Goal: Use online tool/utility: Utilize a website feature to perform a specific function

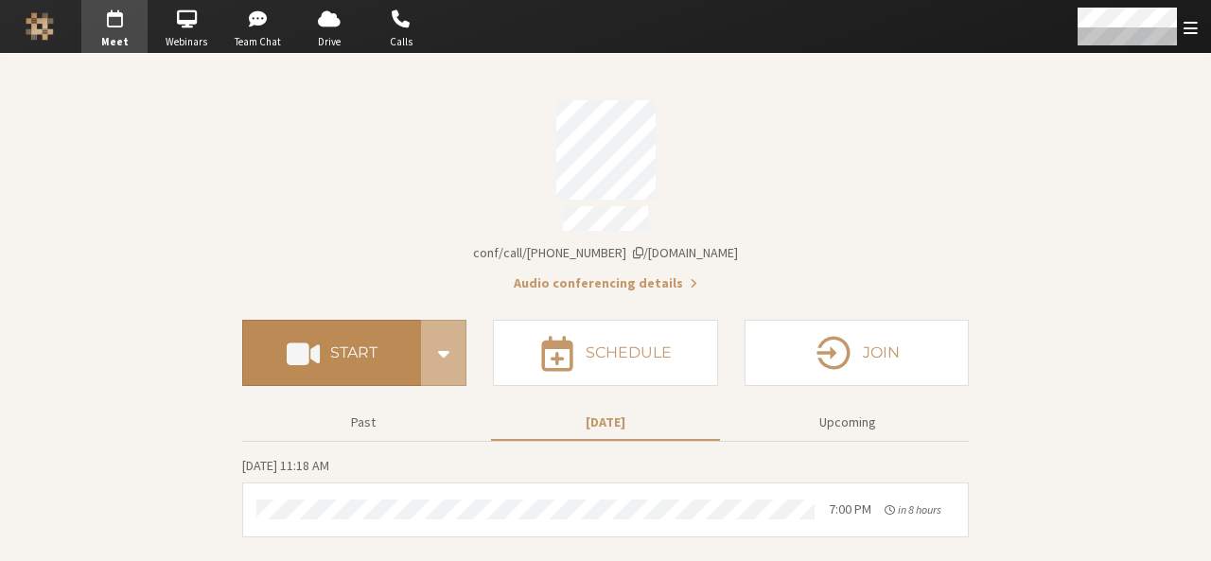
click at [338, 345] on h4 "Start" at bounding box center [353, 352] width 47 height 15
click at [354, 345] on h4 "Start" at bounding box center [353, 352] width 47 height 15
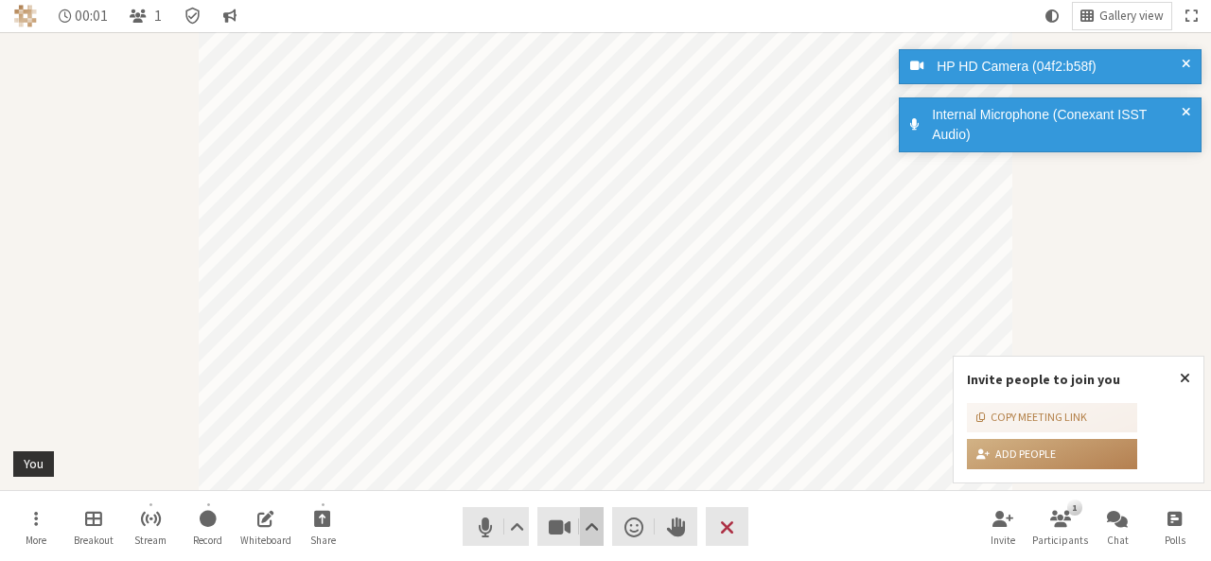
click at [588, 537] on span "Video setting" at bounding box center [592, 527] width 14 height 27
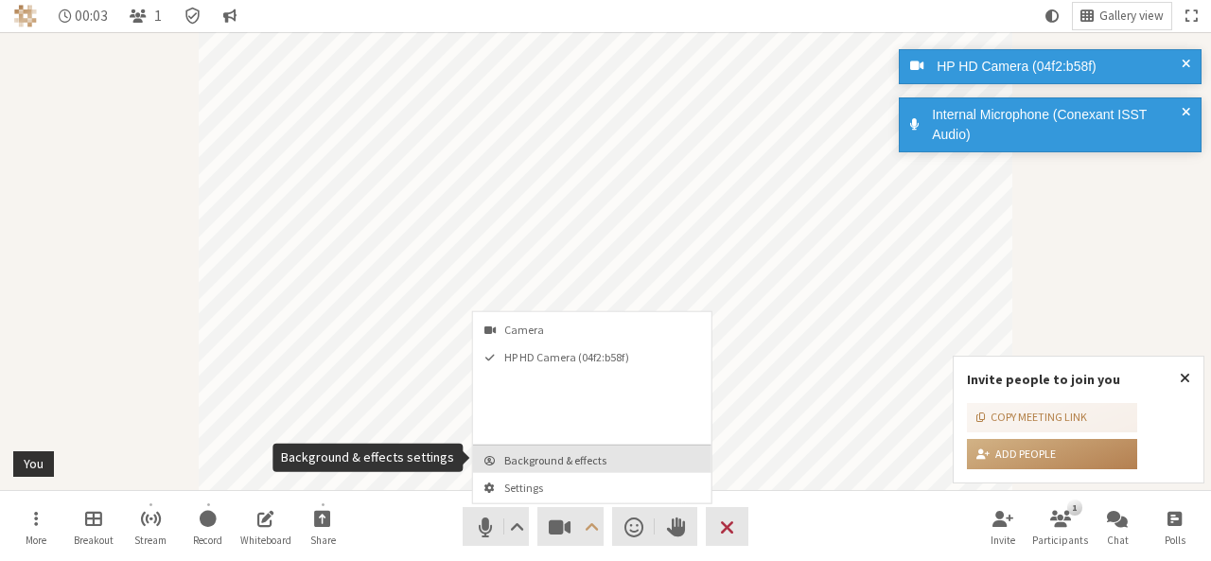
click at [583, 448] on button "Background & effects" at bounding box center [592, 459] width 239 height 27
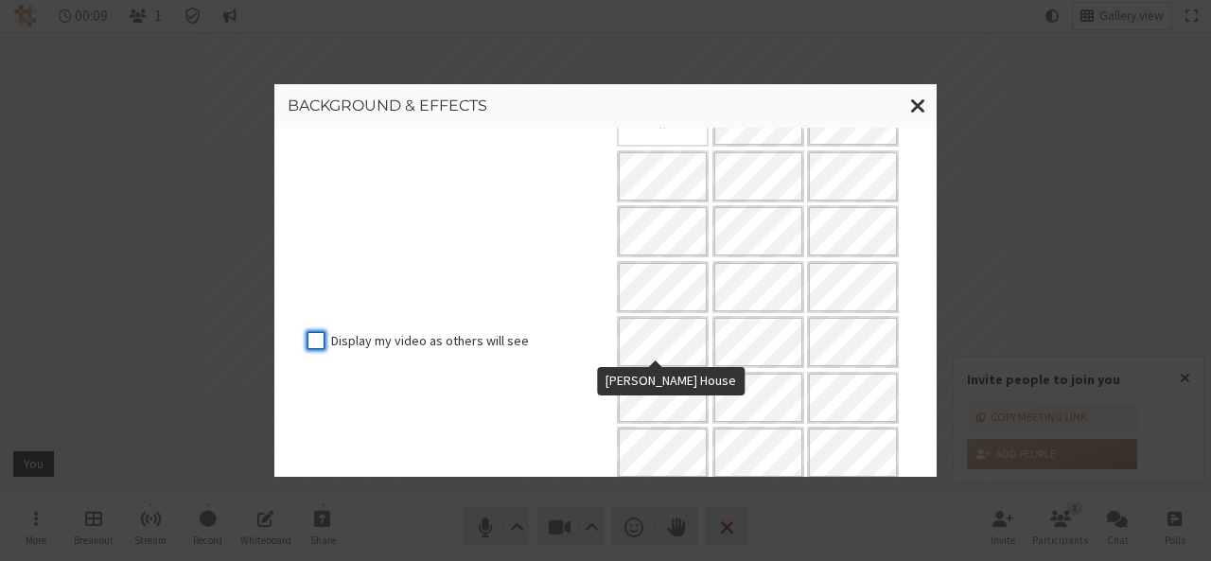
scroll to position [213, 0]
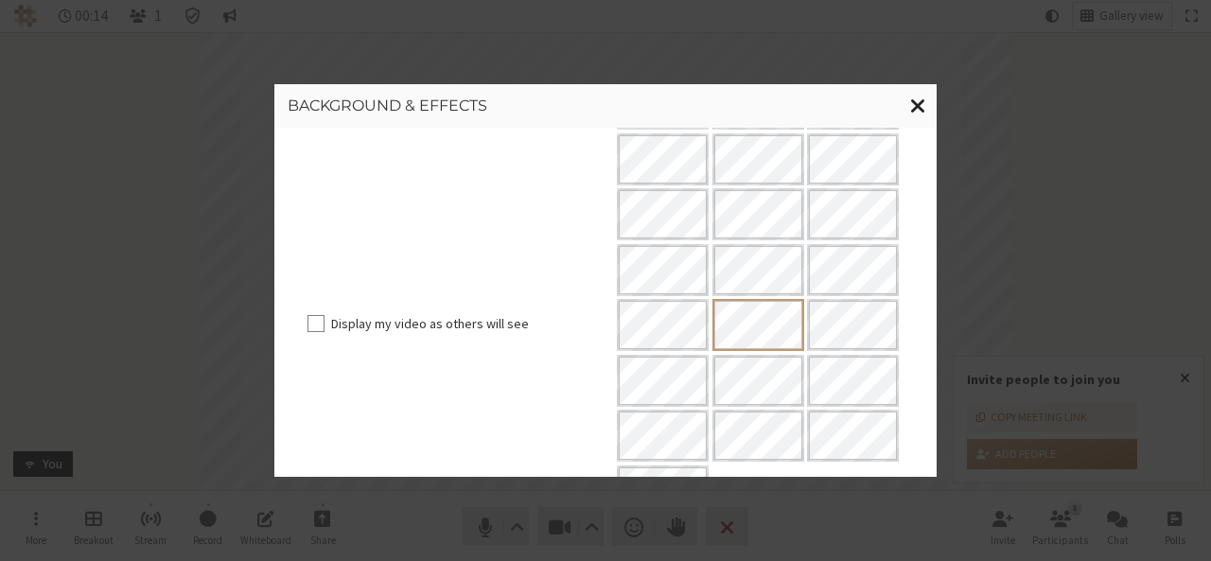
click at [914, 107] on span "Close modal" at bounding box center [918, 106] width 16 height 24
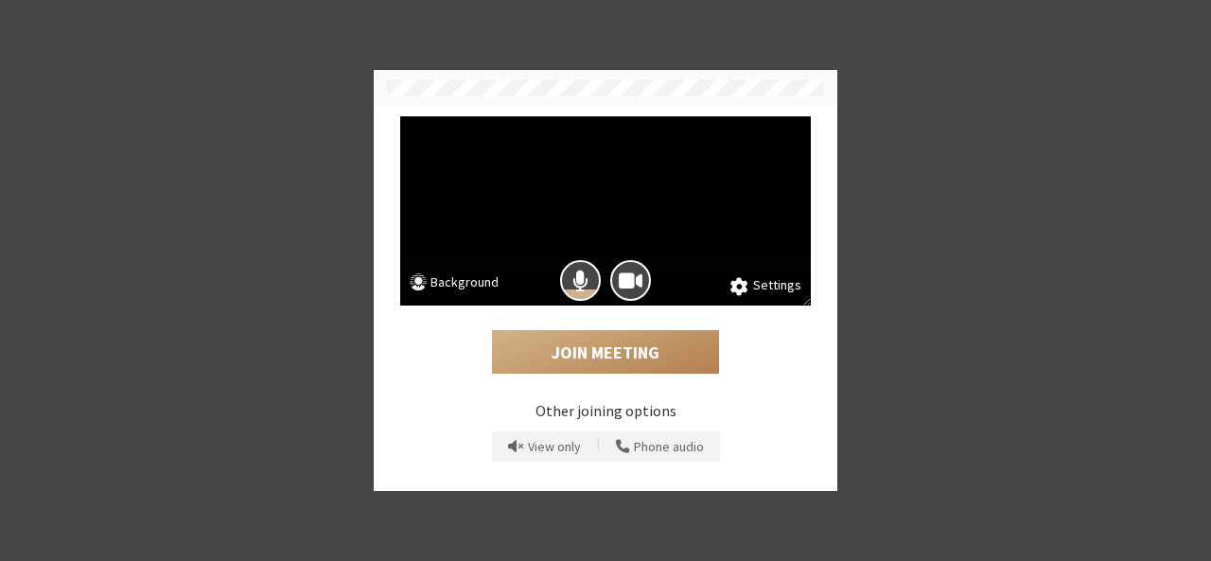
click at [453, 280] on button "Background" at bounding box center [454, 285] width 89 height 24
